Goal: Task Accomplishment & Management: Manage account settings

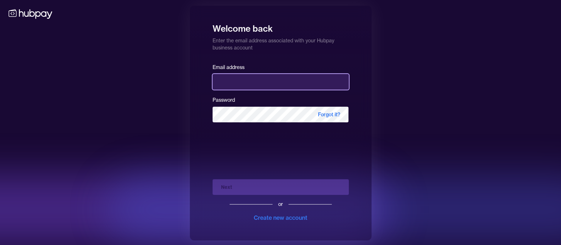
click at [272, 80] on input "email" at bounding box center [281, 82] width 136 height 16
type input "**********"
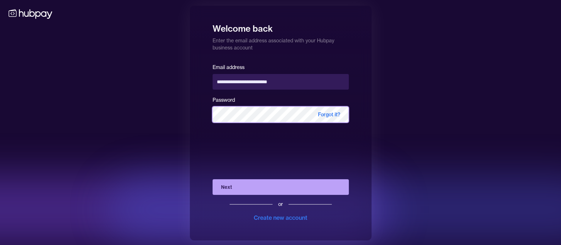
click at [213, 179] on button "Next" at bounding box center [281, 187] width 136 height 16
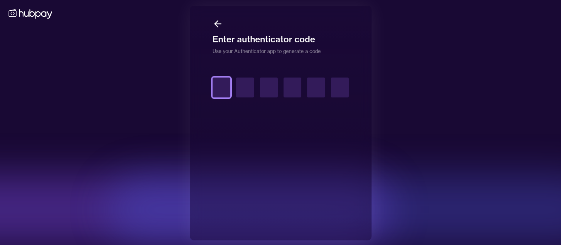
type input "*"
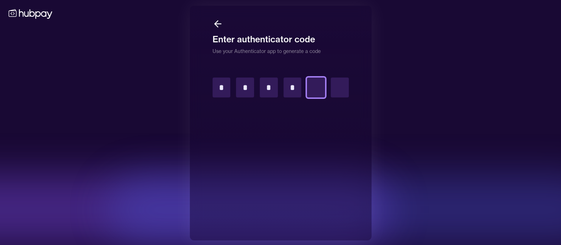
type input "*"
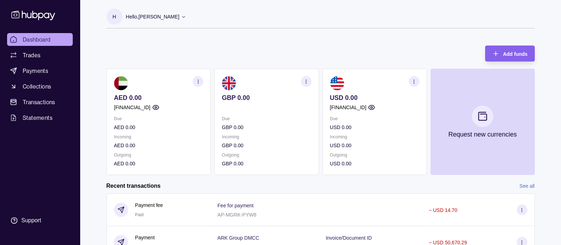
click at [264, 151] on p "Outgoing" at bounding box center [266, 155] width 89 height 8
